Goal: Find specific page/section: Find specific page/section

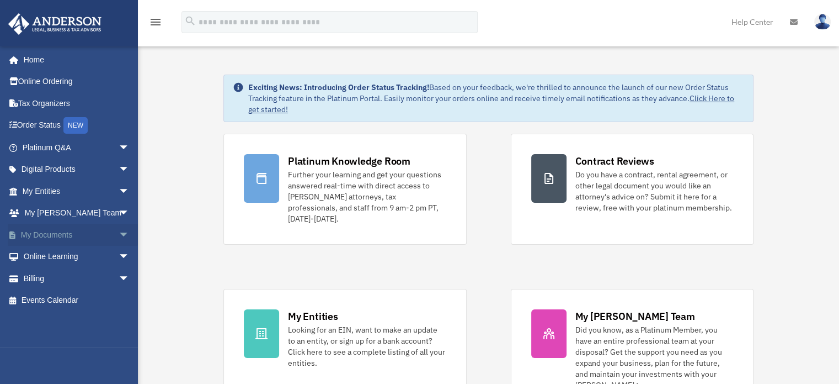
click at [119, 232] on span "arrow_drop_down" at bounding box center [130, 235] width 22 height 23
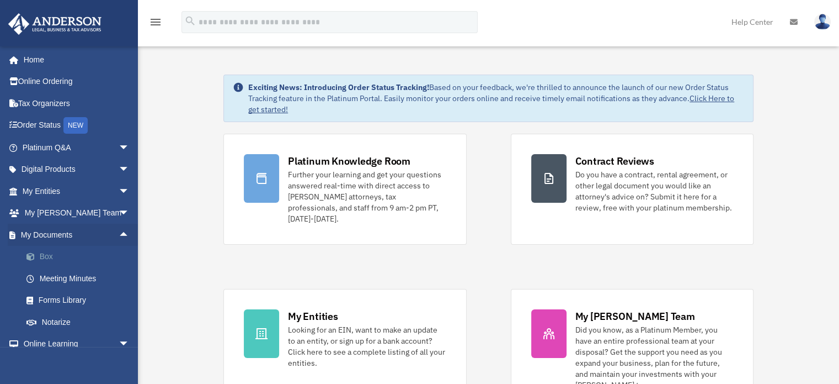
click at [52, 257] on link "Box" at bounding box center [80, 257] width 131 height 22
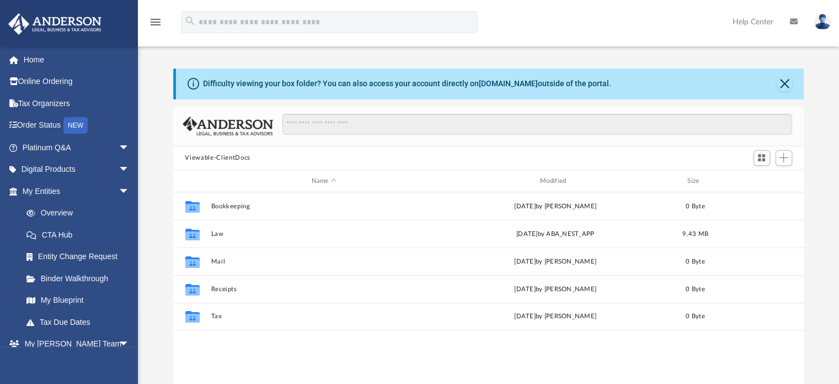
scroll to position [242, 623]
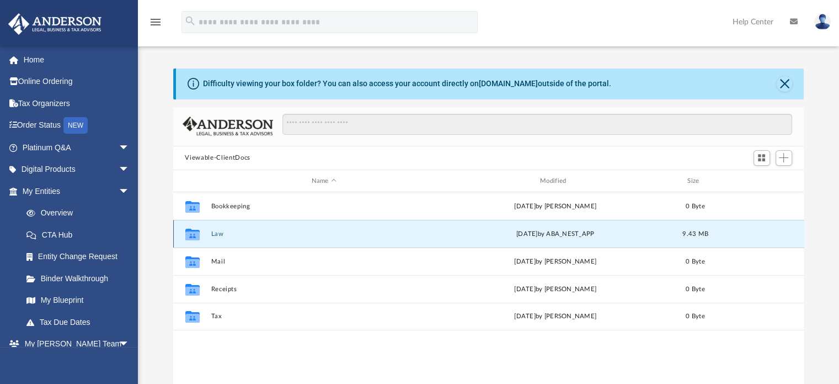
click at [217, 231] on button "Law" at bounding box center [324, 233] width 226 height 7
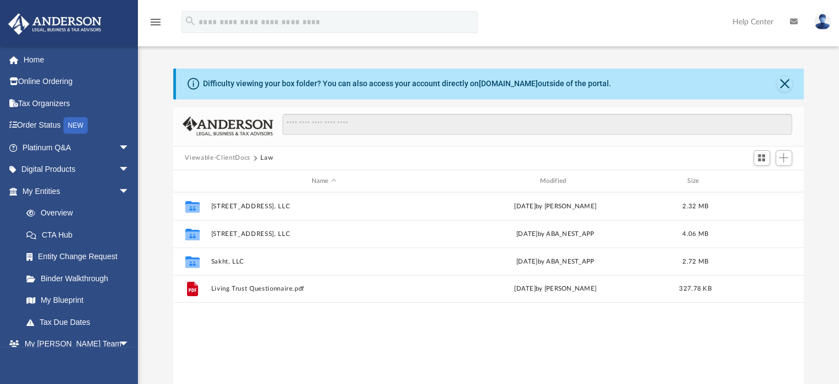
click at [821, 22] on img at bounding box center [823, 22] width 17 height 16
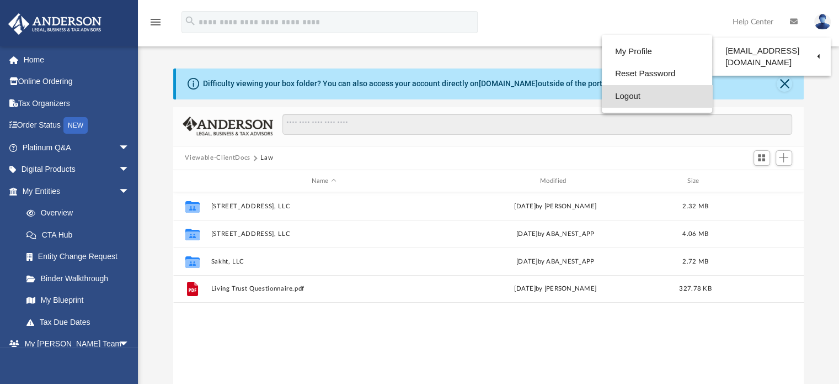
click at [631, 97] on link "Logout" at bounding box center [657, 96] width 110 height 23
